Goal: Task Accomplishment & Management: Complete application form

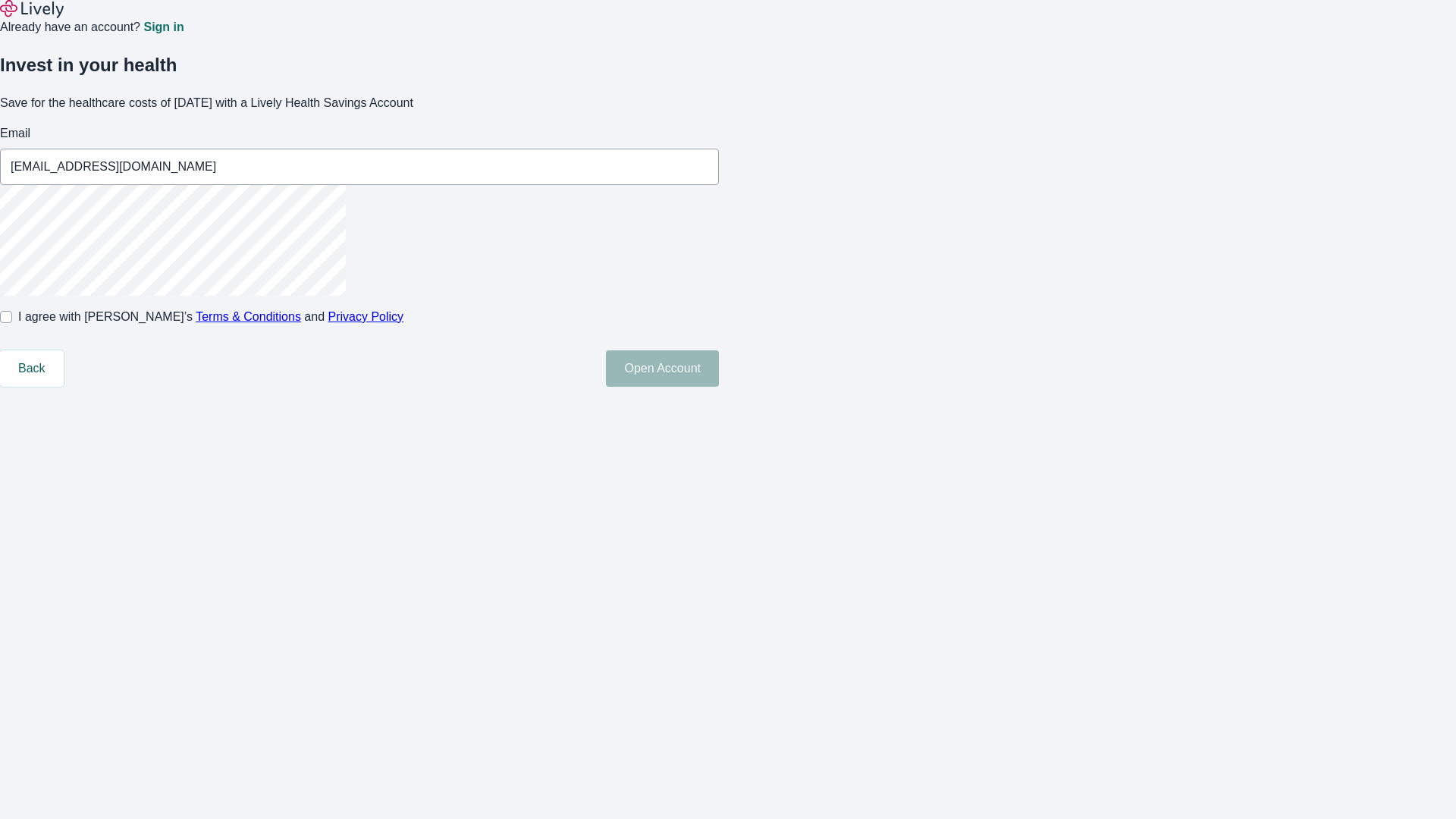
click at [12, 323] on input "I agree with Lively’s Terms & Conditions and Privacy Policy" at bounding box center [6, 317] width 12 height 12
checkbox input "true"
click at [719, 386] on button "Open Account" at bounding box center [663, 369] width 113 height 37
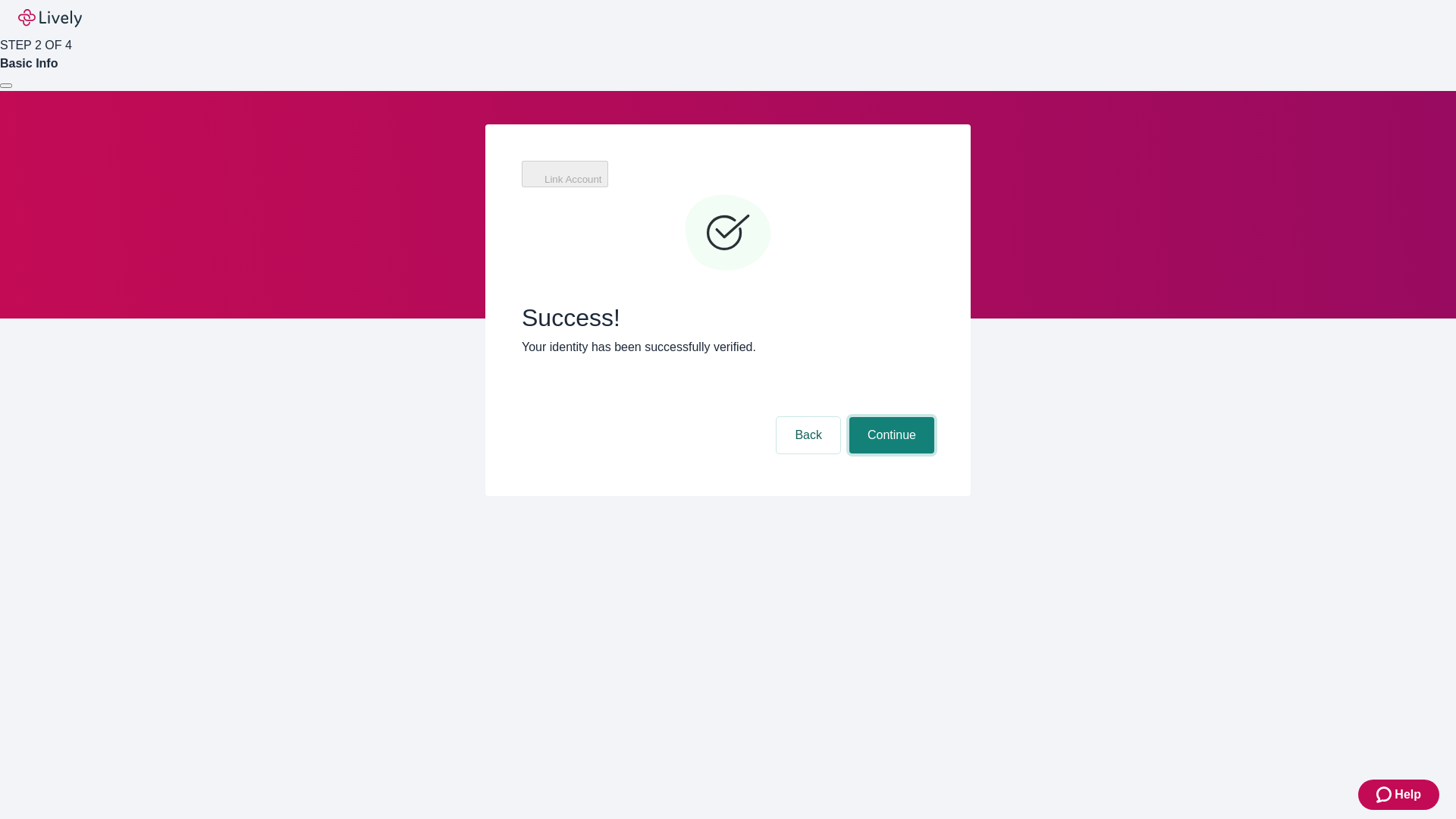
click at [890, 418] on button "Continue" at bounding box center [892, 435] width 85 height 37
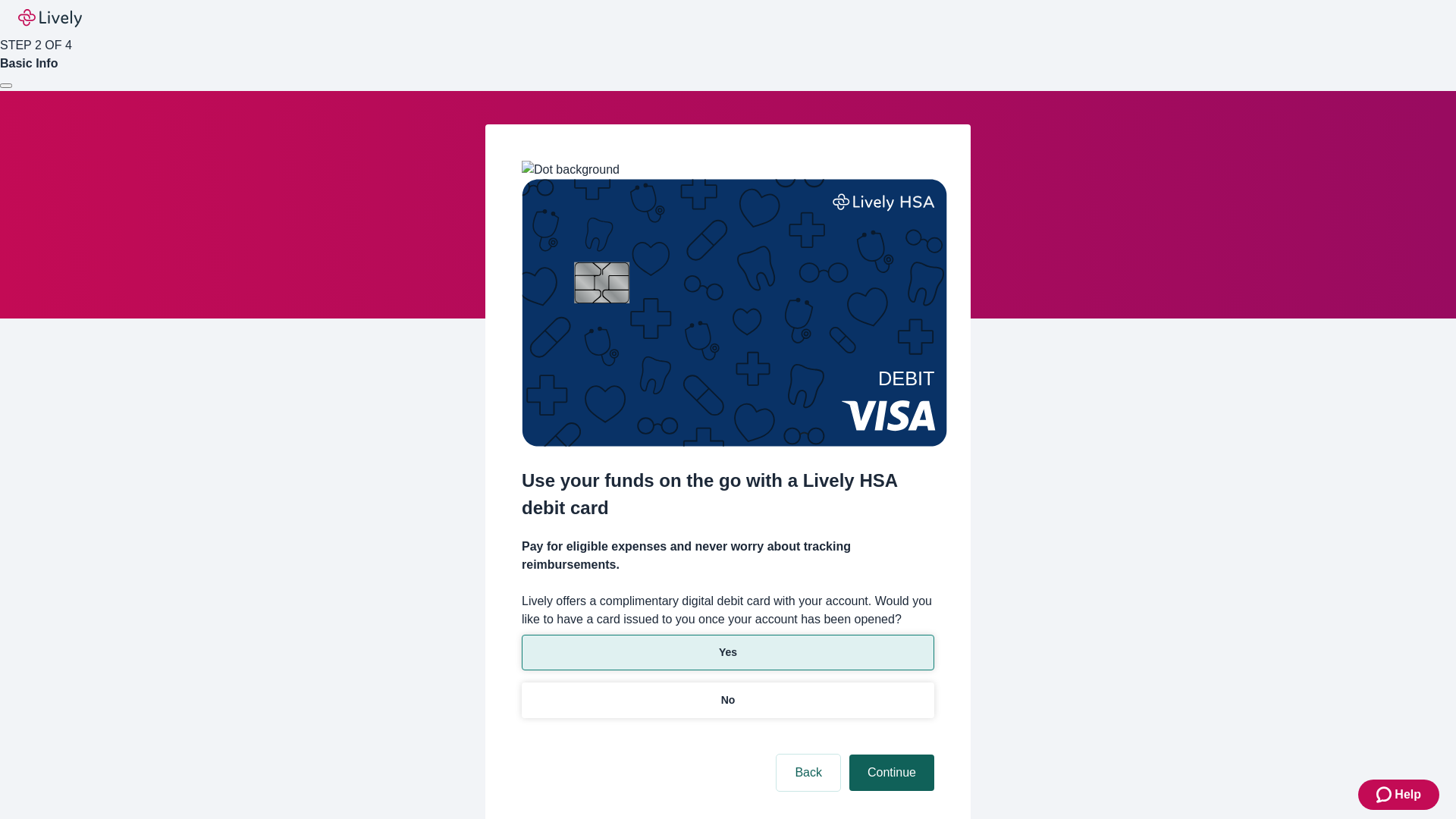
click at [728, 645] on p "Yes" at bounding box center [728, 652] width 18 height 16
click at [890, 755] on button "Continue" at bounding box center [892, 773] width 85 height 37
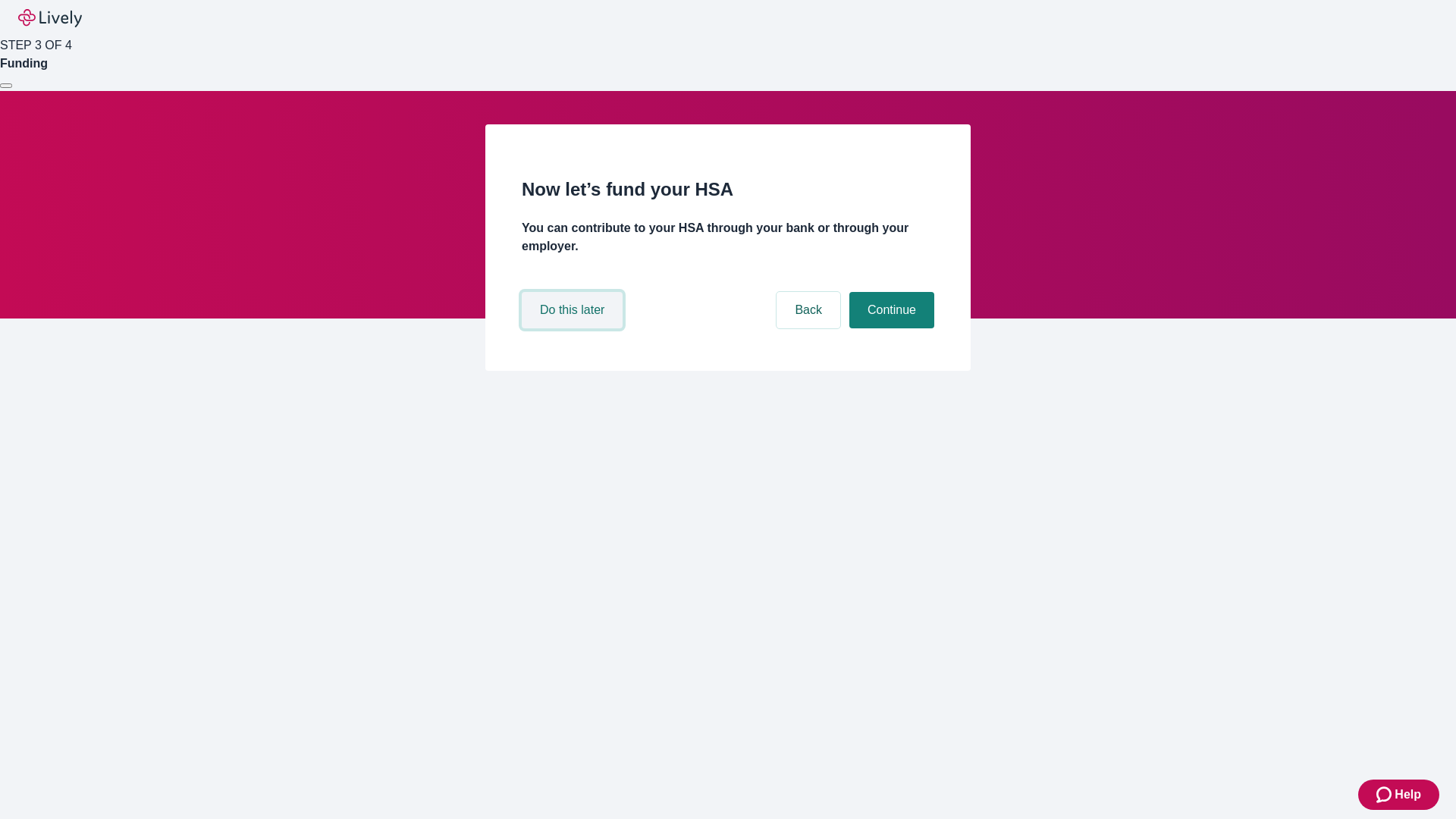
click at [574, 328] on button "Do this later" at bounding box center [572, 310] width 101 height 37
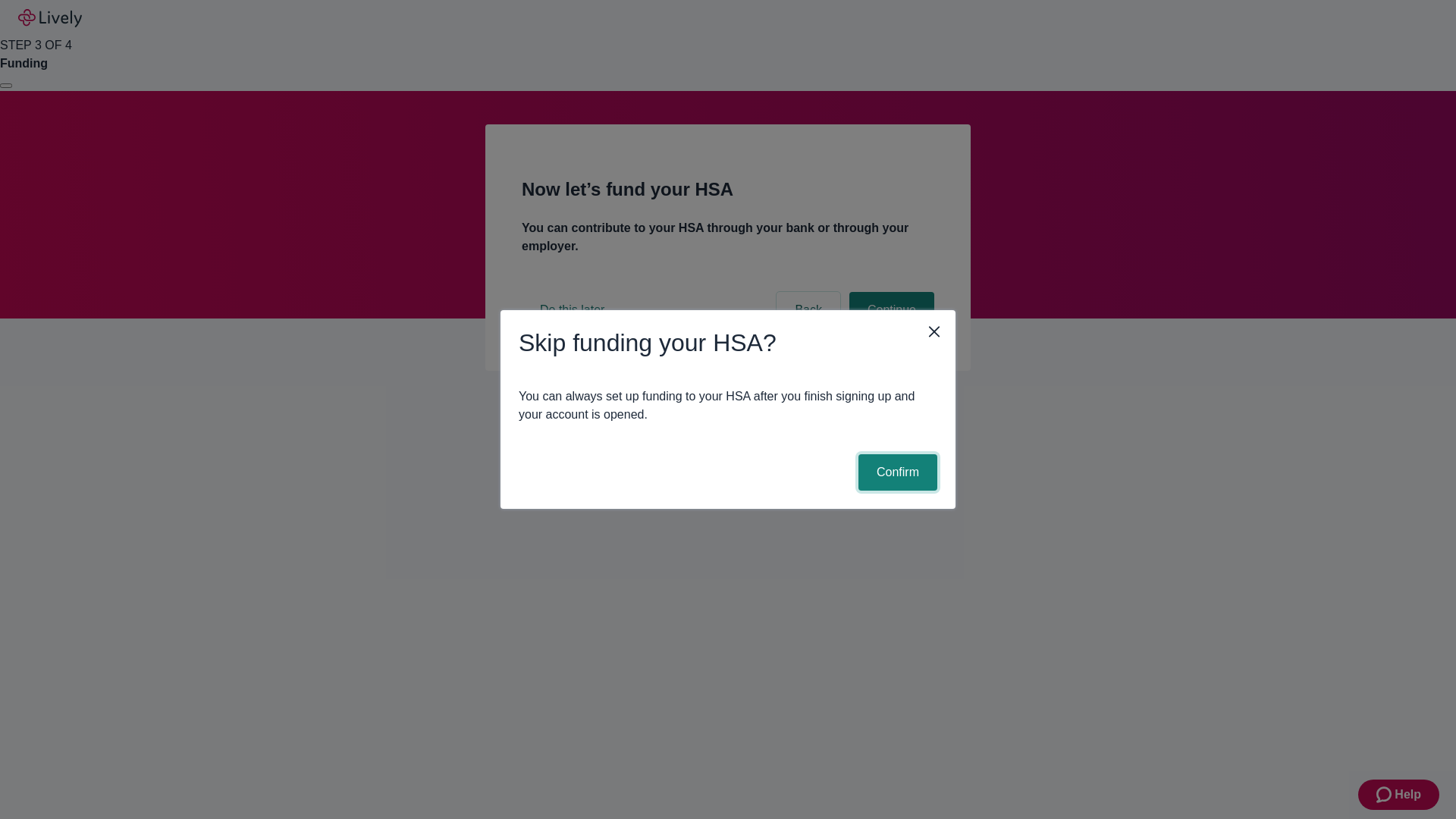
click at [895, 472] on button "Confirm" at bounding box center [898, 472] width 79 height 37
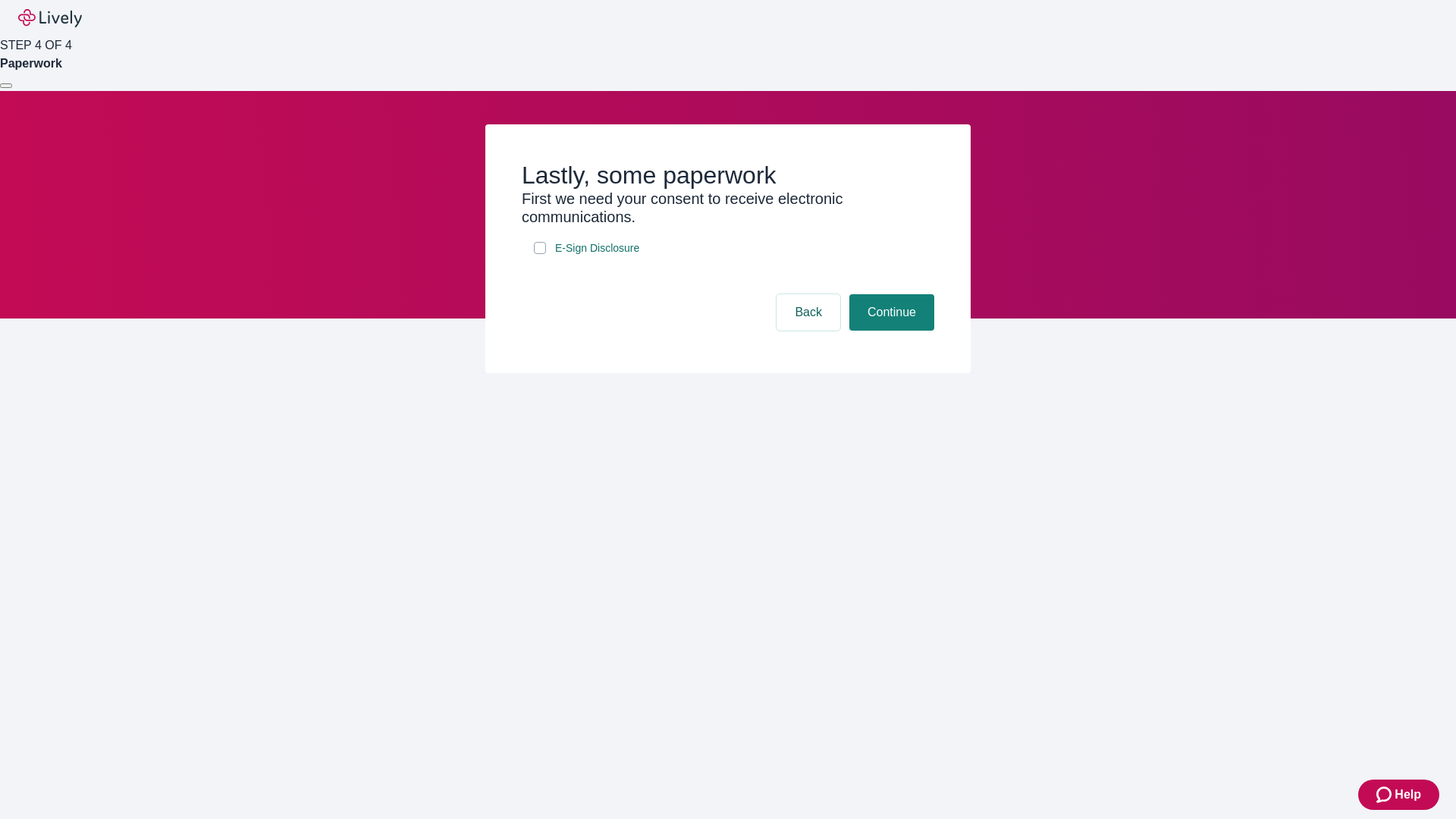
click at [540, 254] on input "E-Sign Disclosure" at bounding box center [539, 248] width 12 height 12
checkbox input "true"
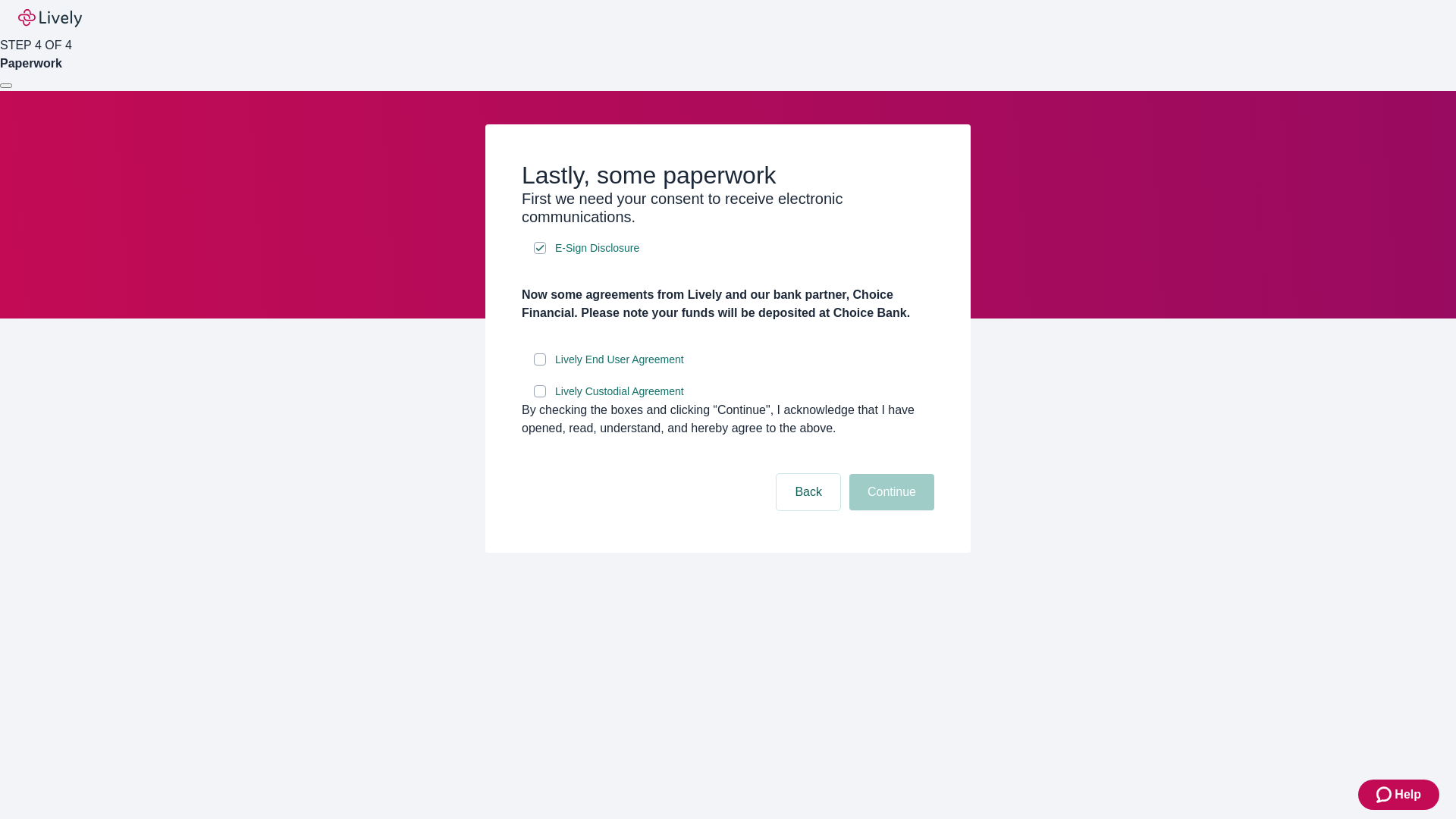
click at [540, 366] on input "Lively End User Agreement" at bounding box center [539, 359] width 12 height 12
checkbox input "true"
click at [540, 398] on input "Lively Custodial Agreement" at bounding box center [539, 391] width 12 height 12
checkbox input "true"
click at [890, 511] on button "Continue" at bounding box center [892, 492] width 85 height 37
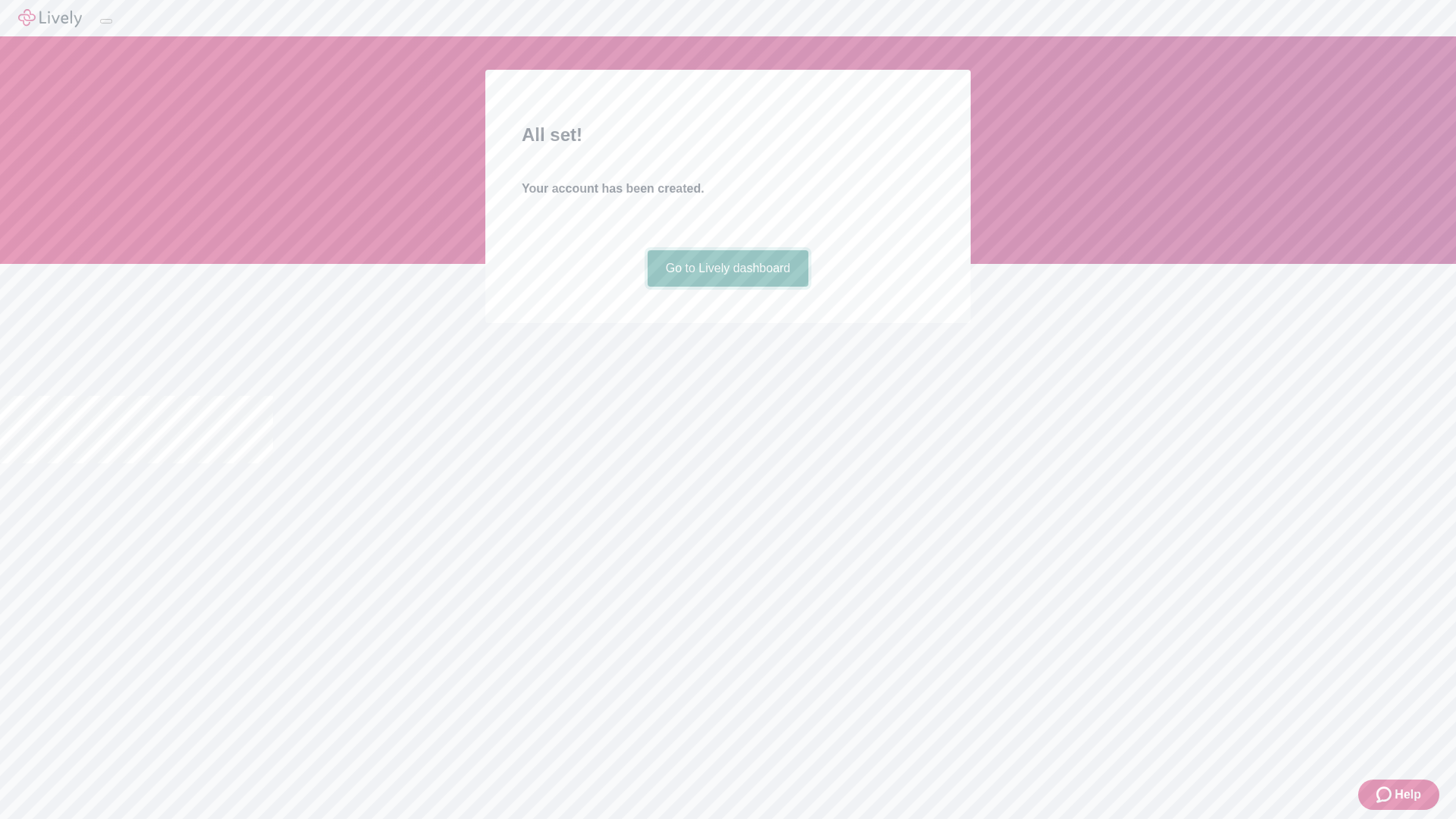
click at [728, 287] on link "Go to Lively dashboard" at bounding box center [728, 269] width 161 height 37
